Goal: Find specific fact: Find specific fact

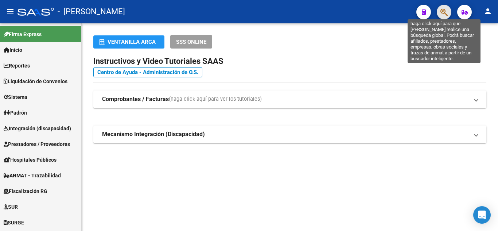
click at [441, 9] on icon "button" at bounding box center [443, 12] width 7 height 8
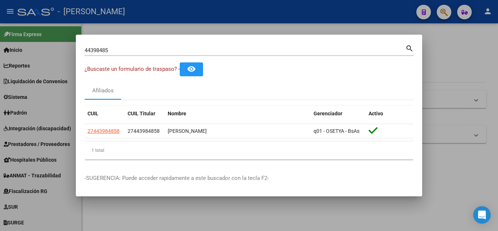
drag, startPoint x: 124, startPoint y: 56, endPoint x: 118, endPoint y: 53, distance: 7.2
click at [118, 53] on div "44398485 Buscar (apellido, dni, [PERSON_NAME], nro traspaso, cuit, obra social)…" at bounding box center [249, 52] width 329 height 19
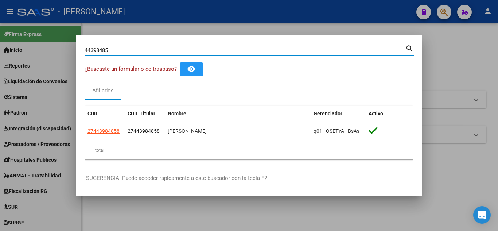
drag, startPoint x: 78, startPoint y: 51, endPoint x: 69, endPoint y: 52, distance: 8.9
click at [69, 52] on div "44398485 Buscar (apellido, dni, cuil, nro traspaso, cuit, obra social) search ¿…" at bounding box center [249, 115] width 498 height 231
type input "5"
paste input "57216637"
drag, startPoint x: 90, startPoint y: 45, endPoint x: 72, endPoint y: 50, distance: 18.2
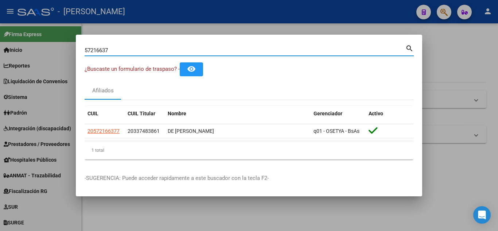
click at [72, 50] on div "57216637 Buscar (apellido, dni, cuil, nro traspaso, cuit, obra social) search ¿…" at bounding box center [249, 115] width 498 height 231
paste input "95847530"
type input "95847530"
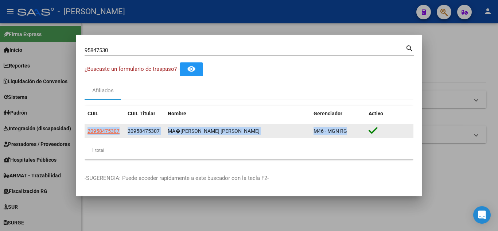
drag, startPoint x: 82, startPoint y: 132, endPoint x: 349, endPoint y: 133, distance: 267.5
click at [349, 133] on mat-dialog-content "95847530 Buscar (apellido, dni, cuil, nro traspaso, cuit, obra social) search ¿…" at bounding box center [249, 104] width 346 height 122
copy datatable-body-row "20958475307 20958475307 MA�[PERSON_NAME] [PERSON_NAME] M46 - MGN RG"
